Goal: Find specific page/section: Find specific page/section

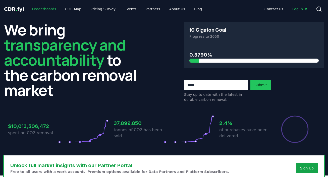
click at [40, 9] on link "Leaderboards" at bounding box center [44, 9] width 32 height 9
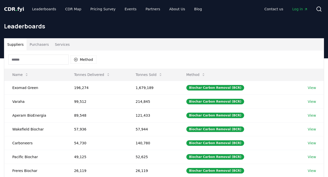
click at [39, 49] on button "Purchasers" at bounding box center [39, 44] width 25 height 12
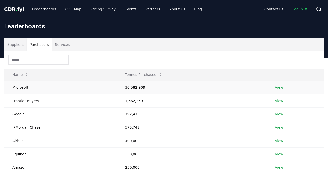
click at [278, 88] on link "View" at bounding box center [279, 87] width 8 height 5
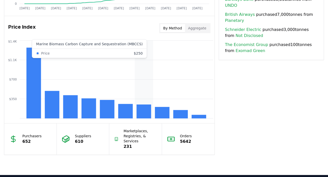
scroll to position [481, 0]
